Goal: Information Seeking & Learning: Learn about a topic

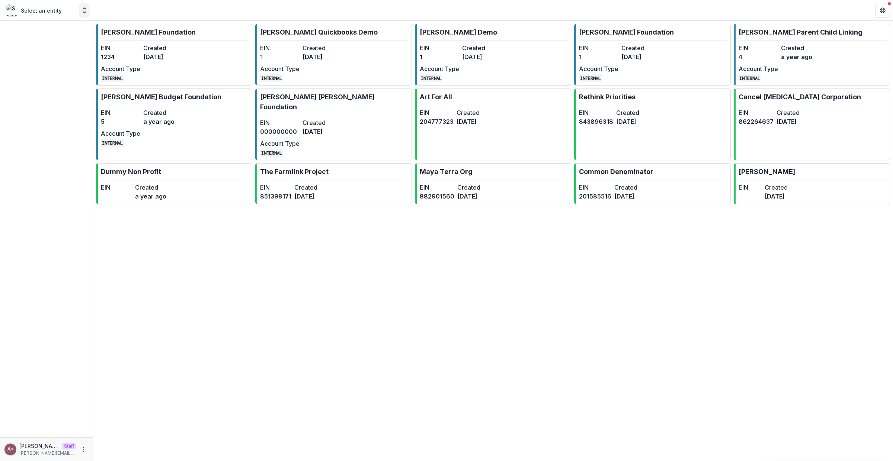
click at [85, 13] on icon "Open entity switcher" at bounding box center [84, 10] width 7 height 7
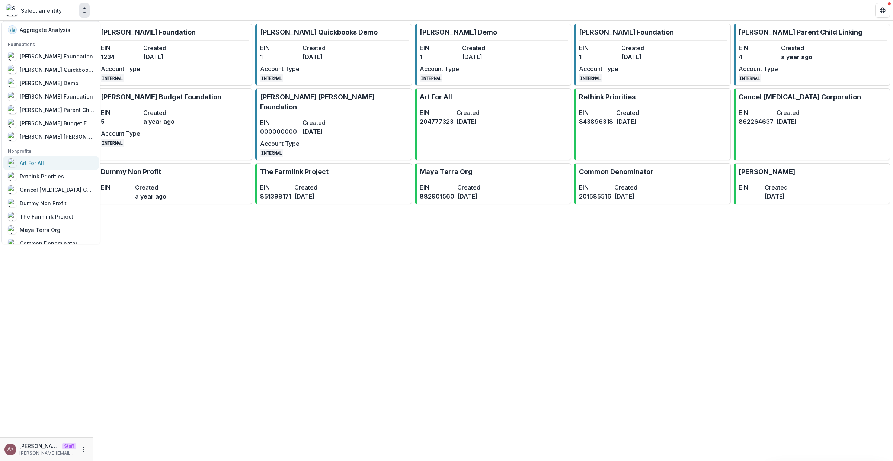
click at [54, 169] on link "Art For All" at bounding box center [50, 162] width 95 height 13
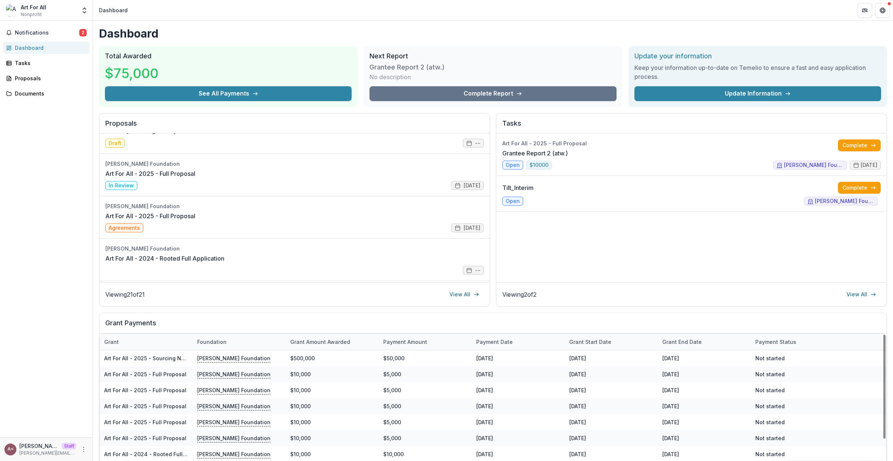
click at [341, 324] on h2 "Grant Payments" at bounding box center [492, 326] width 775 height 14
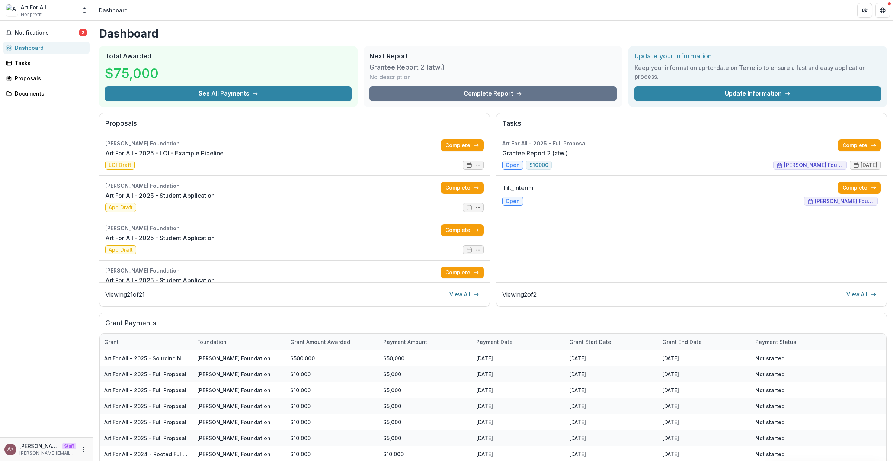
click at [331, 28] on h1 "Dashboard" at bounding box center [493, 33] width 788 height 13
click at [83, 13] on icon "Open entity switcher" at bounding box center [84, 10] width 7 height 7
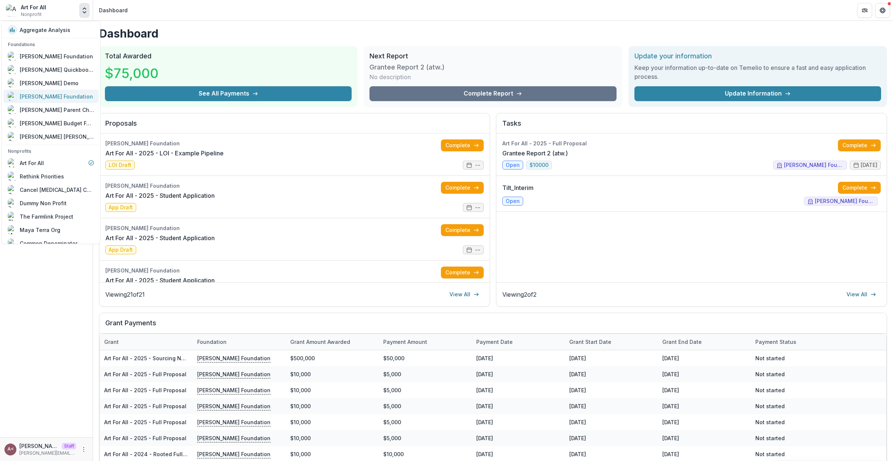
click at [77, 96] on div "[PERSON_NAME] Foundation" at bounding box center [51, 96] width 86 height 9
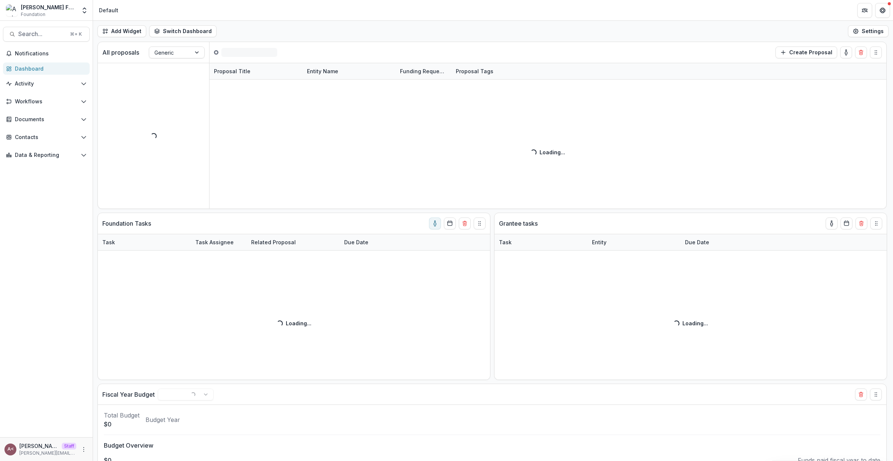
click at [297, 38] on div "Add Widget Switch Dashboard Standard Dashboard Default New Dashboard Settings" at bounding box center [493, 31] width 800 height 21
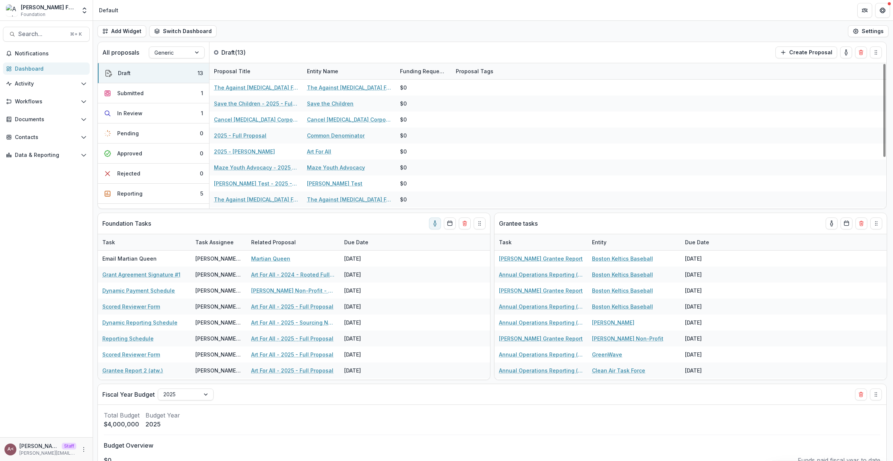
click at [296, 38] on div "Add Widget Switch Dashboard Standard Dashboard Default New Dashboard Settings" at bounding box center [493, 31] width 800 height 21
click at [328, 44] on div "All proposals Generic Draft ( 13 ) Create Proposal" at bounding box center [476, 52] width 757 height 21
click at [262, 32] on div "Add Widget Switch Dashboard Standard Dashboard Default New Dashboard Settings" at bounding box center [493, 31] width 800 height 21
click at [54, 86] on span "Activity" at bounding box center [46, 84] width 63 height 6
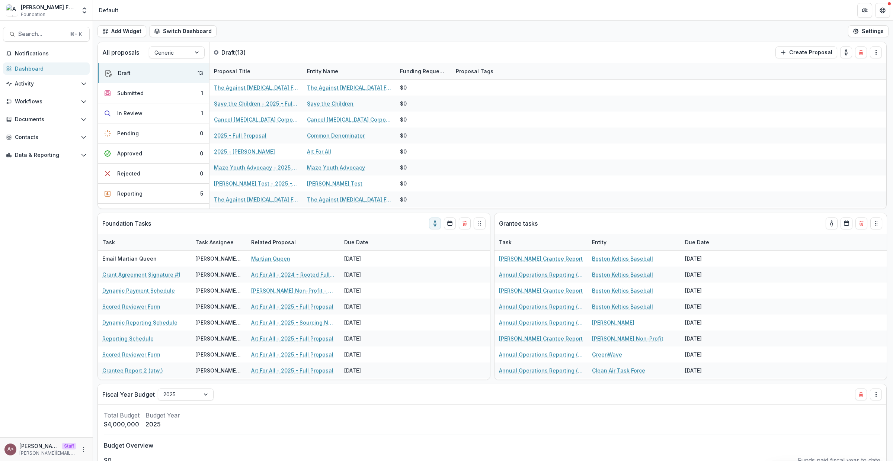
click at [48, 110] on div "Workflows Nominations Proposals Form Builder Reviewers Payments Grantee Reports" at bounding box center [46, 103] width 93 height 15
click at [50, 105] on button "Workflows" at bounding box center [46, 102] width 87 height 12
click at [42, 128] on div "Proposals" at bounding box center [54, 131] width 60 height 8
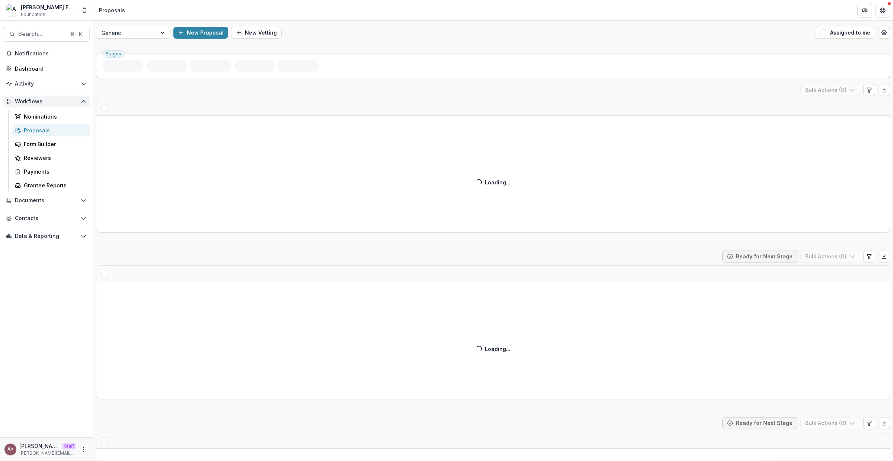
click at [58, 102] on span "Workflows" at bounding box center [46, 102] width 63 height 6
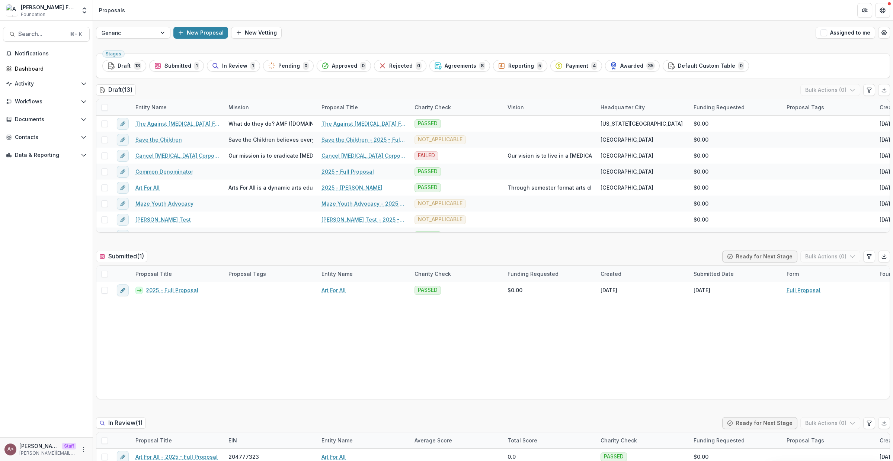
click at [170, 87] on div "Draft ( 13 ) Bulk Actions ( 0 )" at bounding box center [493, 91] width 794 height 15
click at [166, 89] on div "Draft ( 13 ) Bulk Actions ( 0 )" at bounding box center [493, 91] width 794 height 15
click at [66, 88] on button "Activity" at bounding box center [46, 84] width 87 height 12
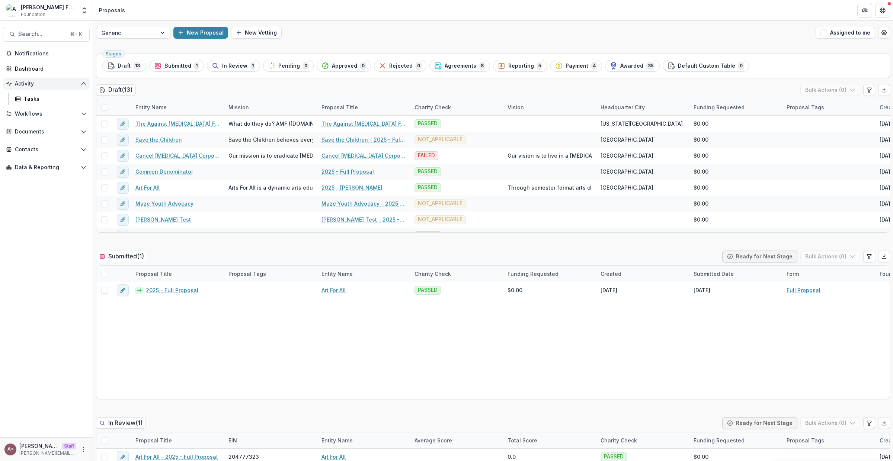
click at [66, 88] on button "Activity" at bounding box center [46, 84] width 87 height 12
click at [57, 102] on span "Workflows" at bounding box center [46, 102] width 63 height 6
click at [62, 106] on button "Workflows" at bounding box center [46, 102] width 87 height 12
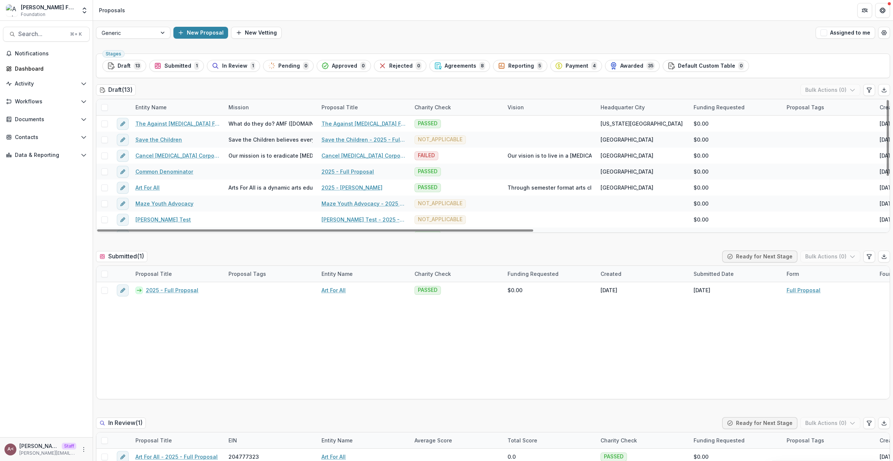
click at [180, 93] on div "Draft ( 13 ) Bulk Actions ( 0 )" at bounding box center [493, 91] width 794 height 15
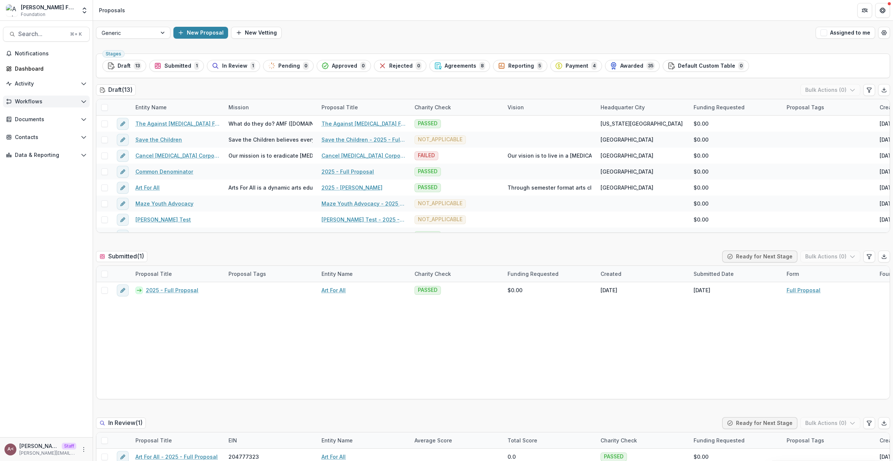
click at [50, 101] on span "Workflows" at bounding box center [46, 102] width 63 height 6
click at [56, 97] on button "Workflows" at bounding box center [46, 102] width 87 height 12
click at [48, 106] on button "Workflows" at bounding box center [46, 102] width 87 height 12
click at [50, 103] on span "Workflows" at bounding box center [46, 102] width 63 height 6
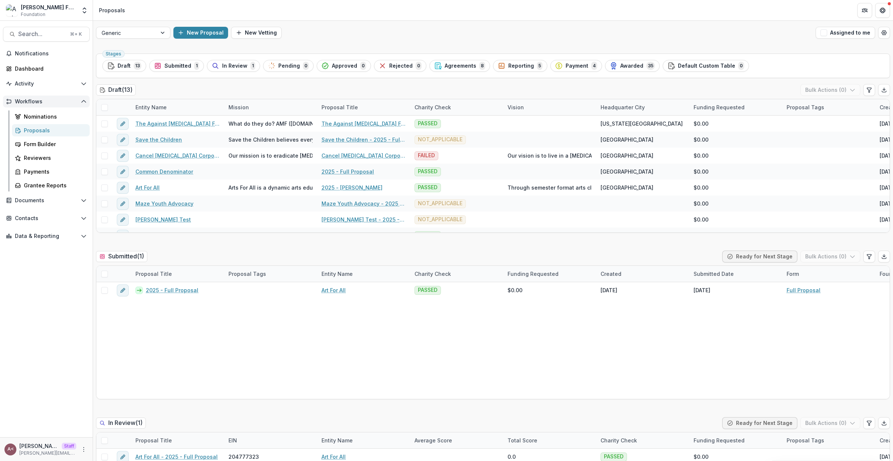
click at [50, 103] on span "Workflows" at bounding box center [46, 102] width 63 height 6
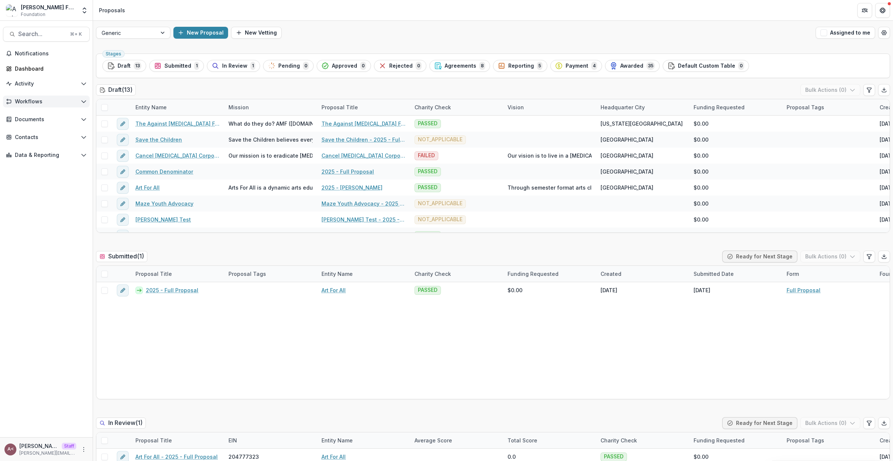
click at [50, 103] on span "Workflows" at bounding box center [46, 102] width 63 height 6
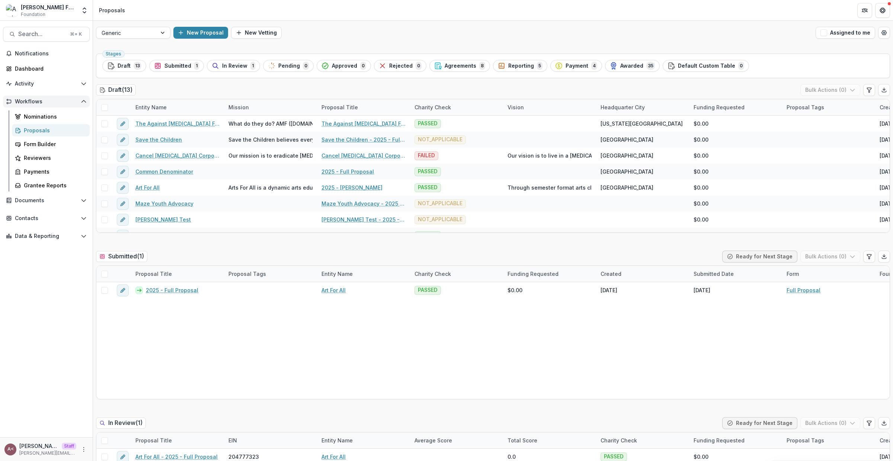
click at [50, 103] on span "Workflows" at bounding box center [46, 102] width 63 height 6
click at [44, 106] on button "Workflows" at bounding box center [46, 102] width 87 height 12
click at [45, 106] on button "Workflows" at bounding box center [46, 102] width 87 height 12
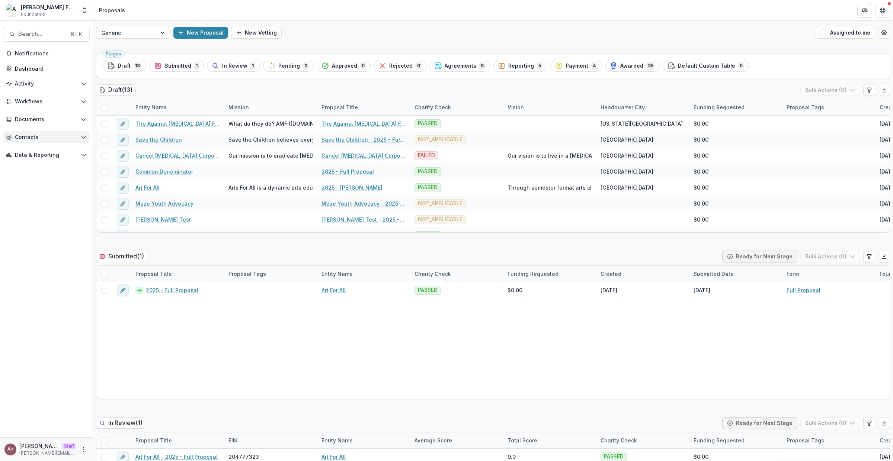
click at [43, 136] on span "Contacts" at bounding box center [46, 137] width 63 height 6
click at [36, 153] on div "Grantees" at bounding box center [54, 152] width 60 height 8
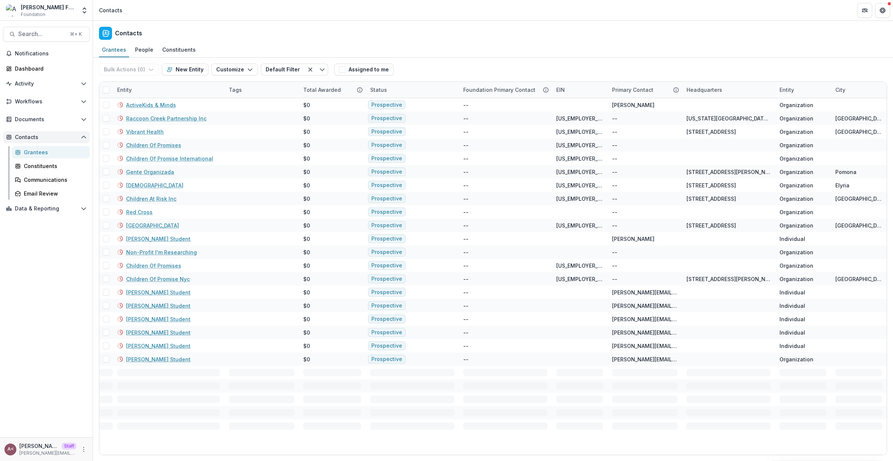
click at [39, 141] on button "Contacts" at bounding box center [46, 137] width 87 height 12
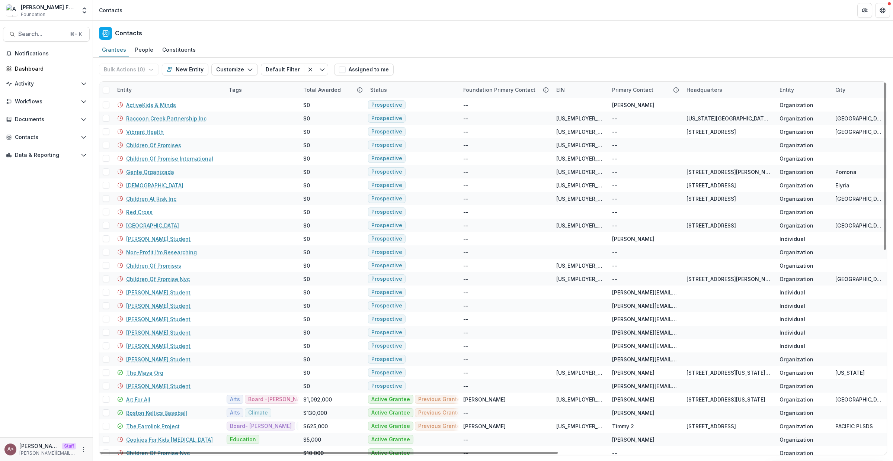
click at [269, 15] on header "Contacts" at bounding box center [493, 10] width 800 height 20
click at [38, 154] on span "Data & Reporting" at bounding box center [46, 155] width 63 height 6
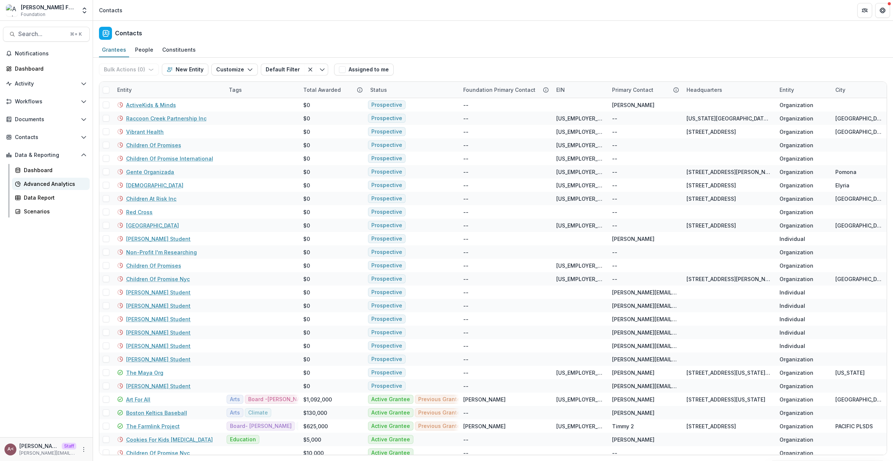
click at [57, 187] on div "Advanced Analytics" at bounding box center [54, 184] width 60 height 8
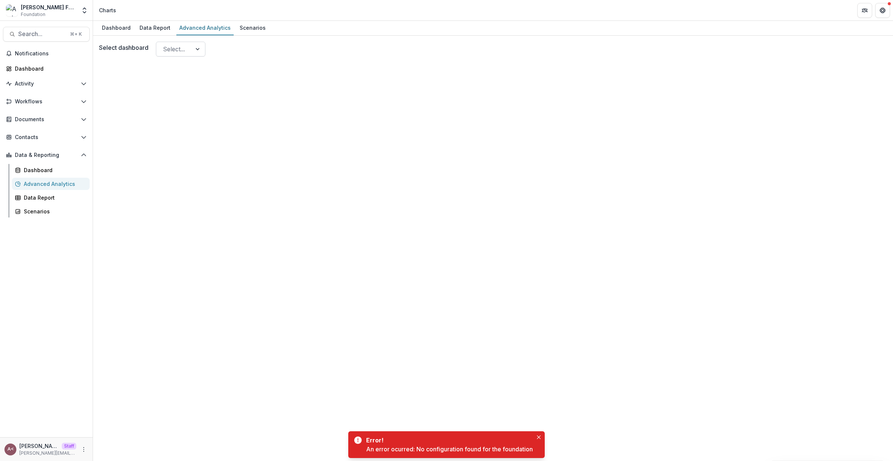
click at [188, 51] on div "Select..." at bounding box center [173, 49] width 35 height 12
click at [263, 53] on div "Select dashboard Use Up and Down to choose options, press Enter to select the c…" at bounding box center [493, 49] width 788 height 15
click at [361, 39] on div "Select dashboard Select..." at bounding box center [493, 249] width 800 height 426
click at [156, 27] on div "Data Report" at bounding box center [155, 27] width 37 height 11
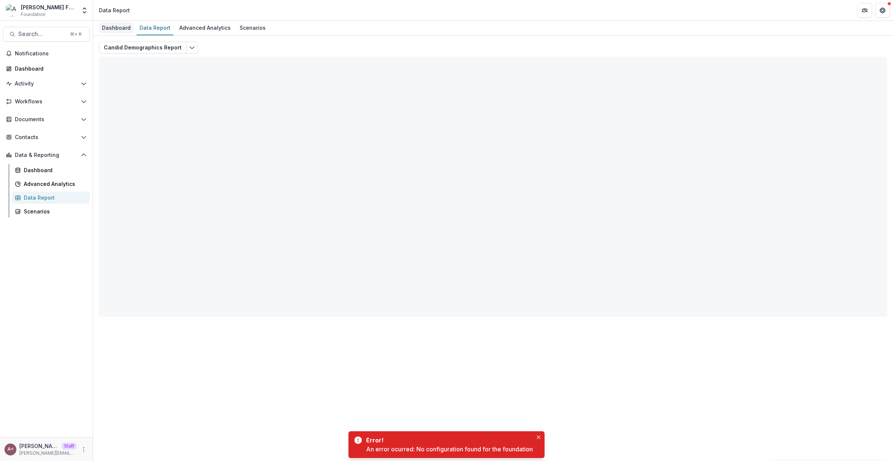
click at [108, 28] on div "Dashboard" at bounding box center [116, 27] width 35 height 11
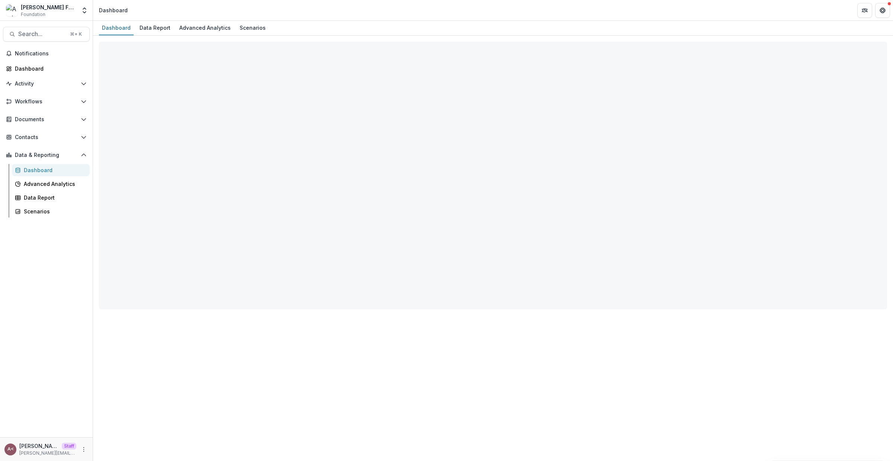
select select "**********"
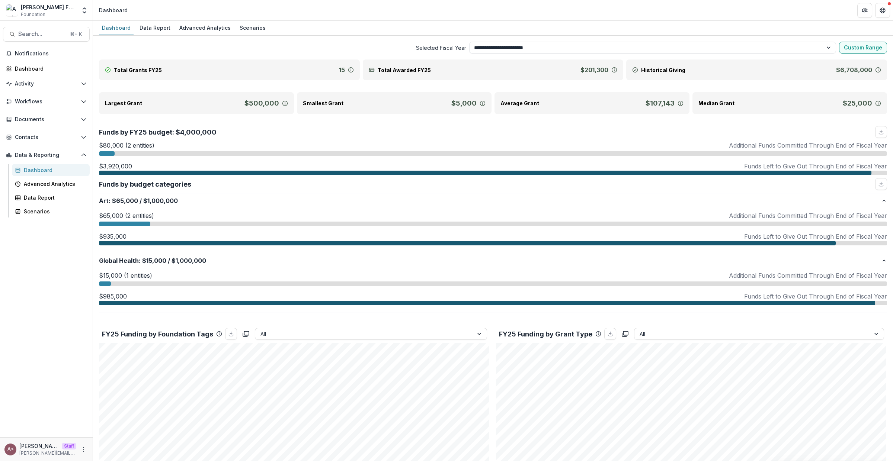
click at [194, 50] on span "Selected Fiscal Year" at bounding box center [282, 48] width 367 height 8
click at [81, 13] on icon "Open entity switcher" at bounding box center [84, 10] width 7 height 7
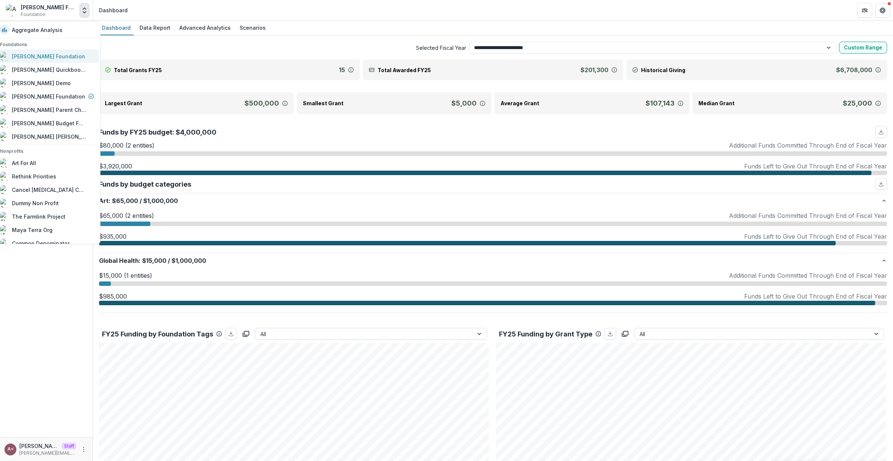
click at [60, 50] on link "[PERSON_NAME] Foundation" at bounding box center [47, 55] width 103 height 13
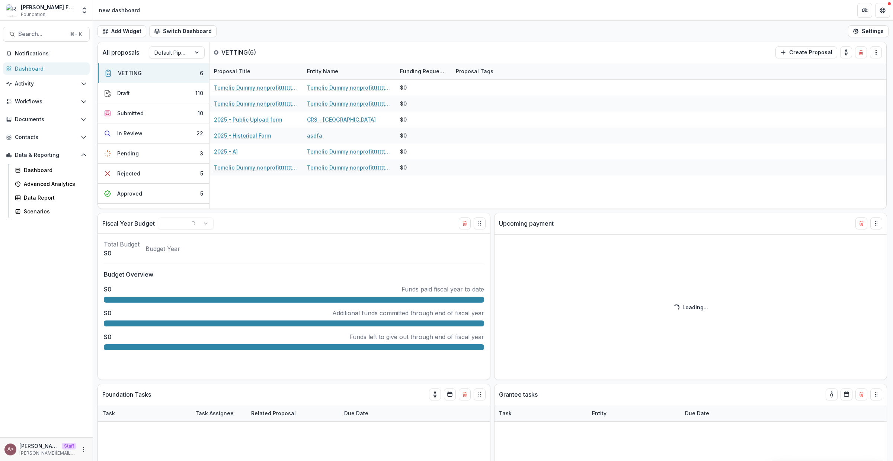
click at [273, 24] on div "Add Widget Switch Dashboard new dashboard My other 1 Finance Dash New Dashboard…" at bounding box center [493, 31] width 800 height 21
select select "******"
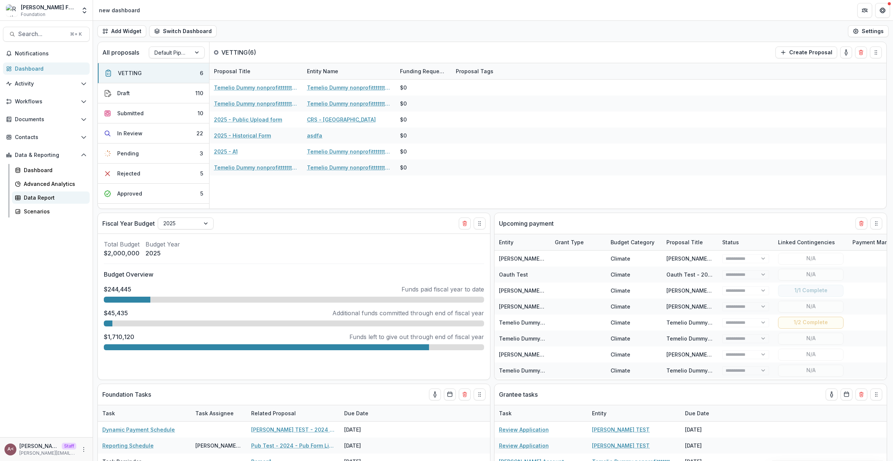
click at [65, 198] on div "Data Report" at bounding box center [54, 198] width 60 height 8
select select "******"
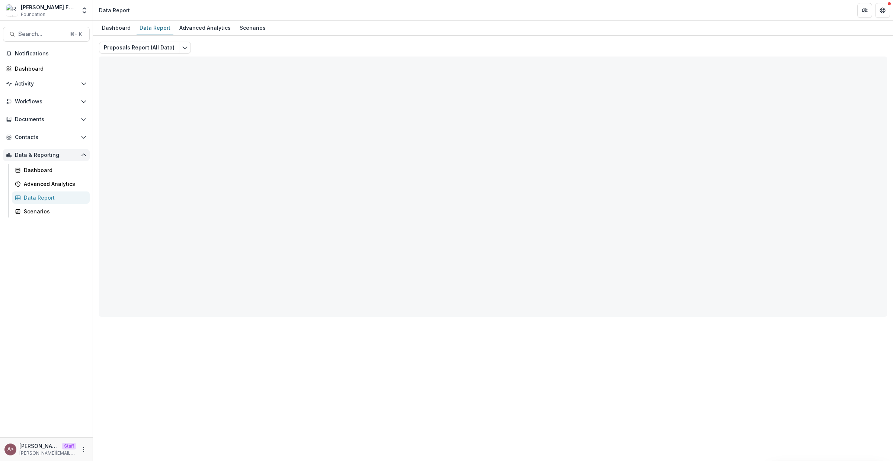
click at [76, 159] on button "Data & Reporting" at bounding box center [46, 155] width 87 height 12
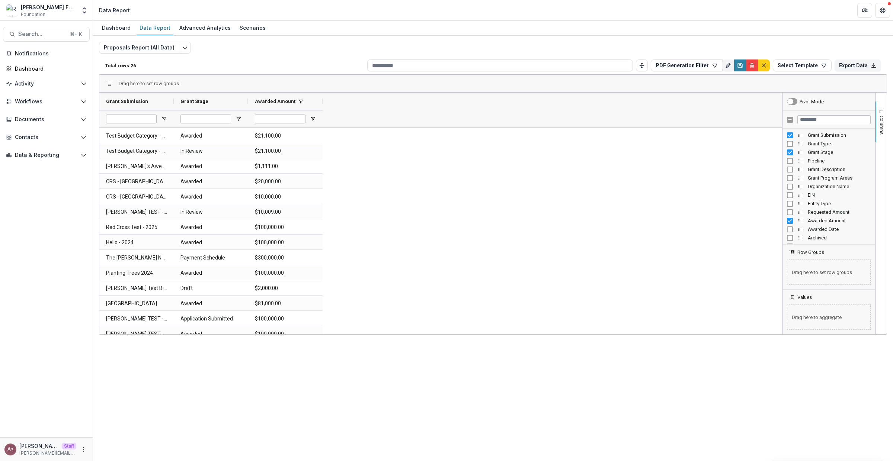
click at [227, 61] on div "Total rows: 26 PDF Generation Filter Personal Filters Team Filters Temelio Filt…" at bounding box center [493, 66] width 788 height 18
click at [884, 117] on span "Columns" at bounding box center [882, 125] width 6 height 19
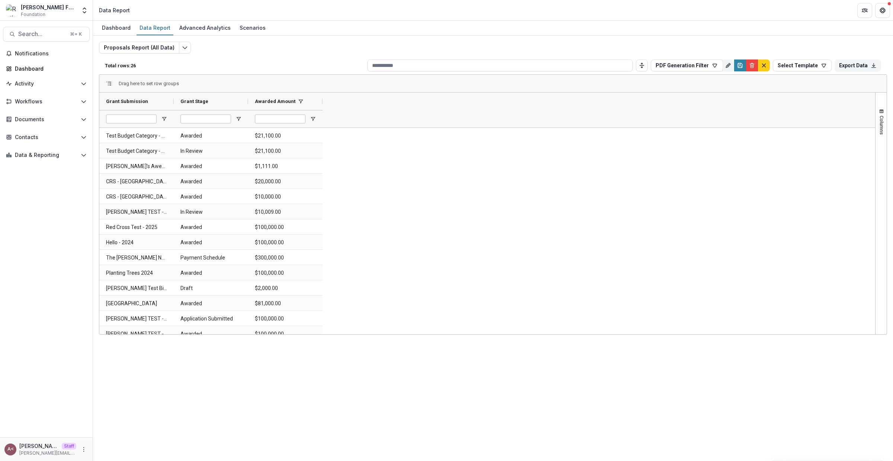
click at [263, 57] on div "Total rows: 26 PDF Generation Filter Personal Filters Team Filters Temelio Filt…" at bounding box center [493, 66] width 788 height 18
